Goal: Transaction & Acquisition: Obtain resource

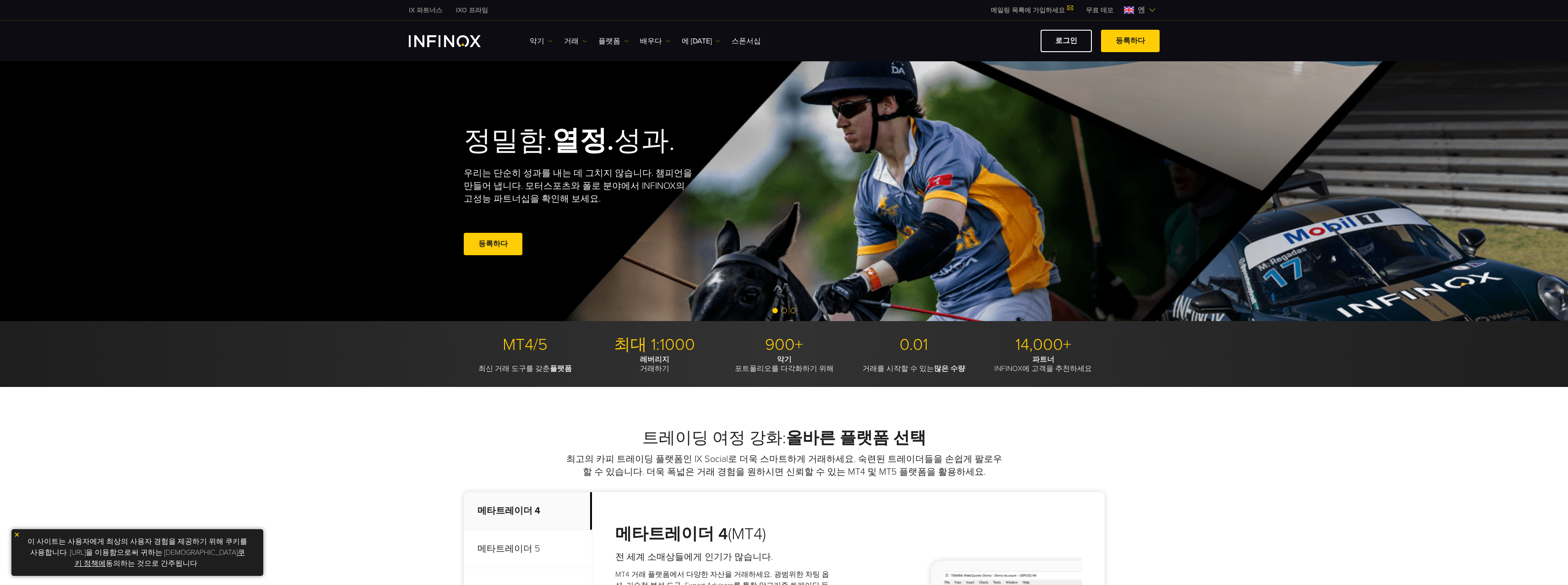
click at [1149, 9] on img at bounding box center [1152, 10] width 8 height 8
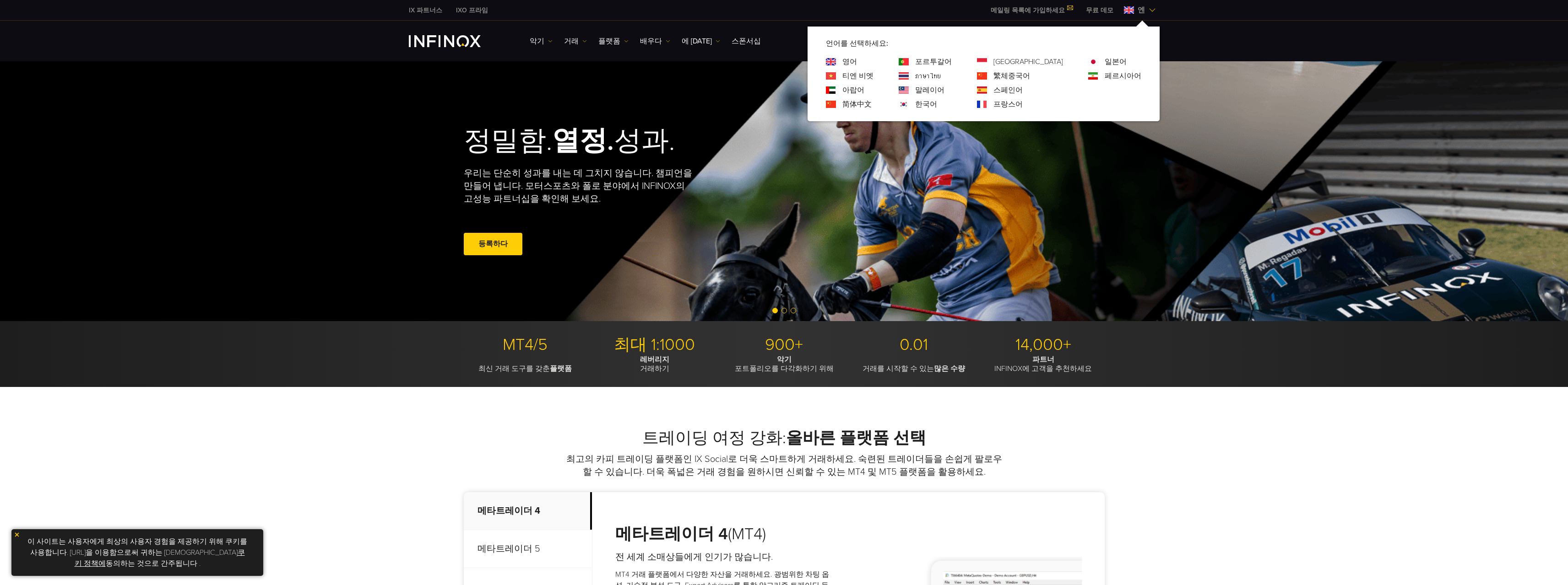
click at [937, 106] on font "한국어" at bounding box center [926, 105] width 22 height 9
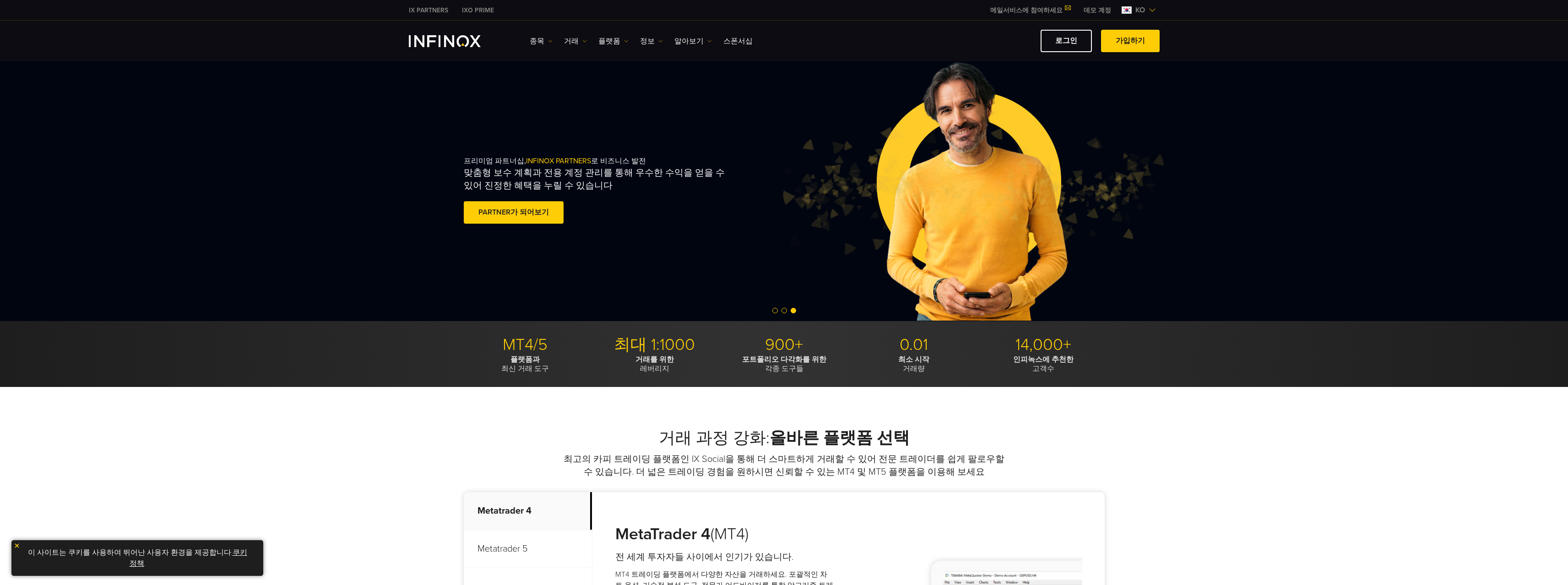
click at [1093, 11] on link "데모 계정" at bounding box center [1097, 10] width 41 height 9
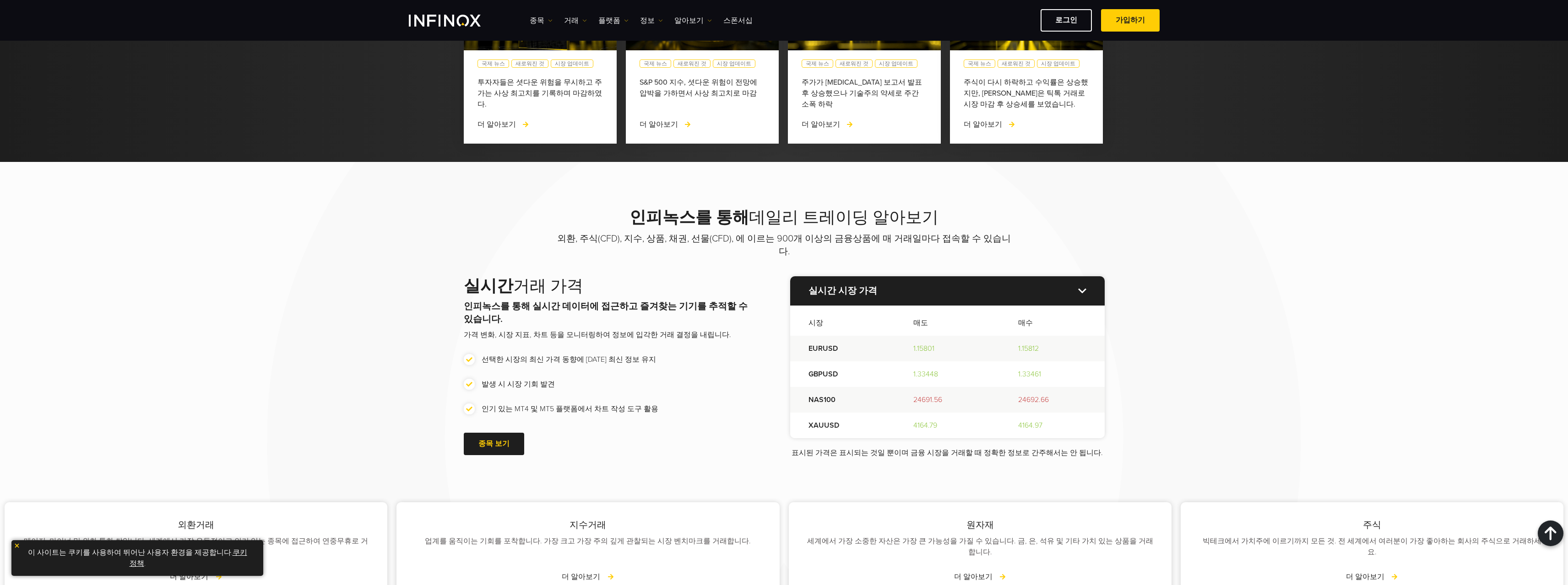
scroll to position [961, 0]
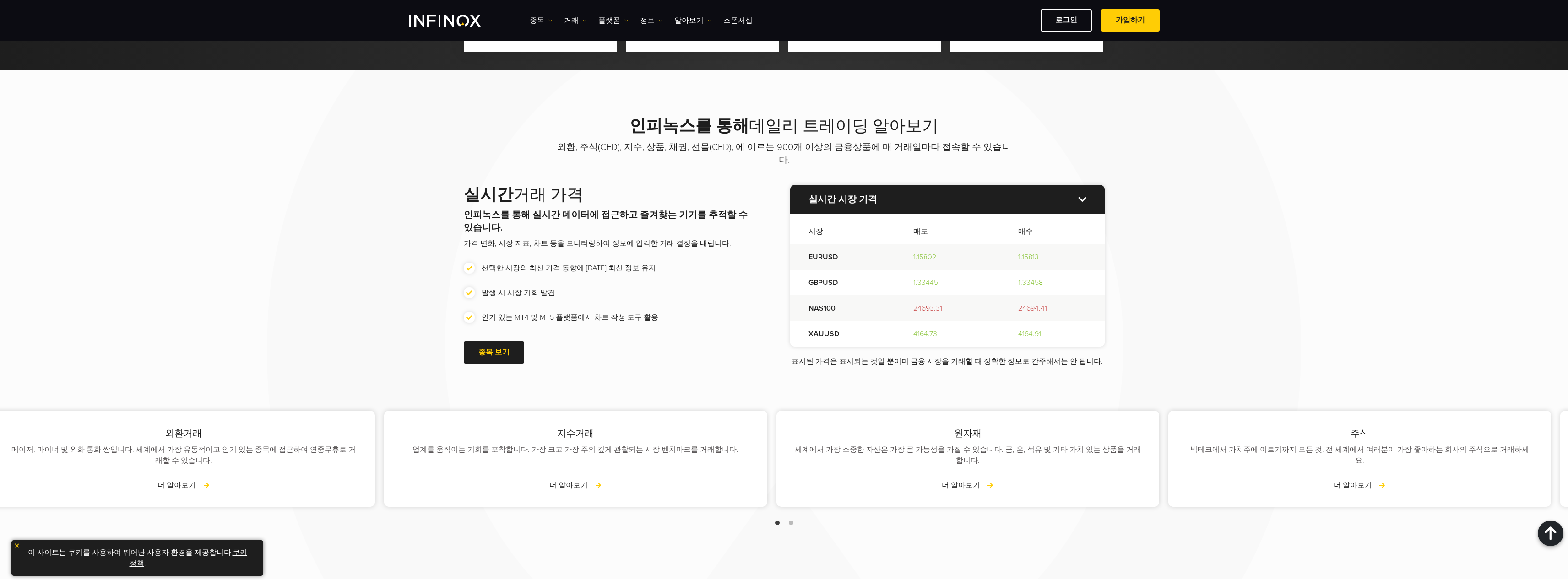
drag, startPoint x: 534, startPoint y: 450, endPoint x: 280, endPoint y: 444, distance: 254.1
click at [402, 446] on div "업계를 움직이는 기회를 포착합니다. 가장 크고 가장 주의 깊게 관찰되는 시장 벤치마크를 거래합니다." at bounding box center [575, 455] width 346 height 22
click at [1373, 480] on link "더 알아보기" at bounding box center [1372, 485] width 52 height 11
click at [1372, 480] on link "더 알아보기" at bounding box center [1372, 485] width 52 height 11
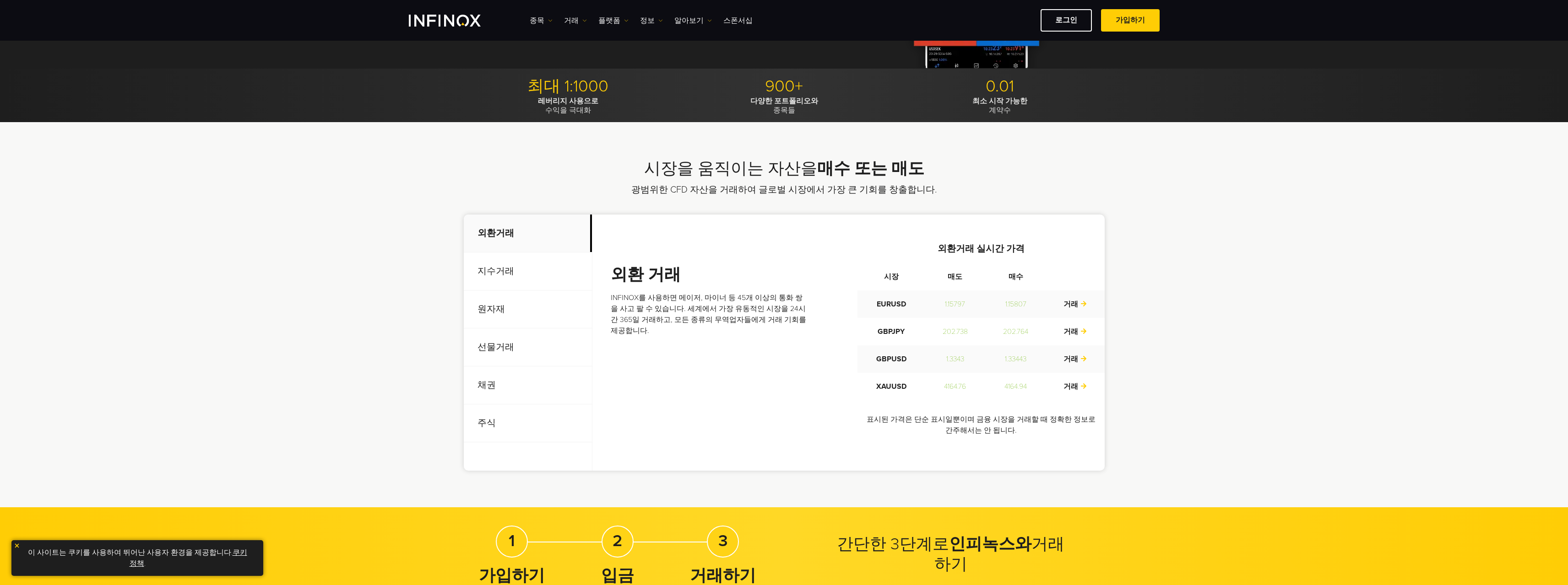
scroll to position [275, 0]
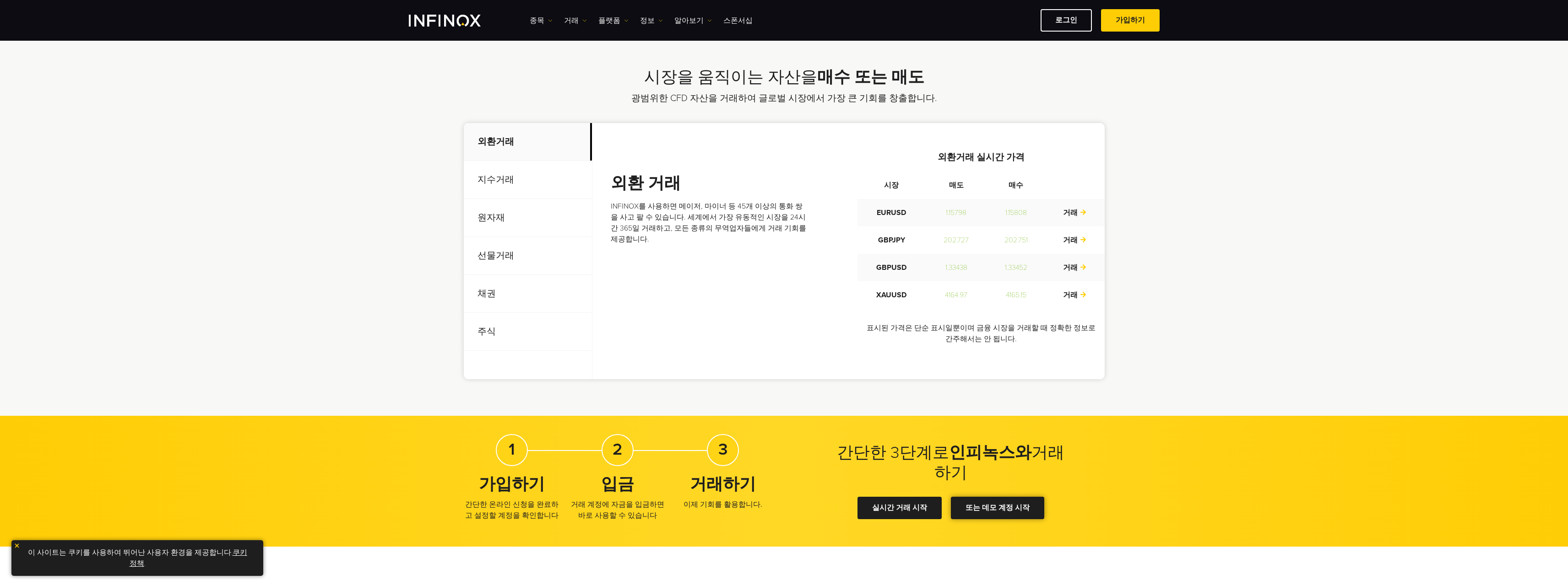
click at [988, 512] on link "또는 데모 계정 시작" at bounding box center [997, 507] width 93 height 22
